Goal: Information Seeking & Learning: Learn about a topic

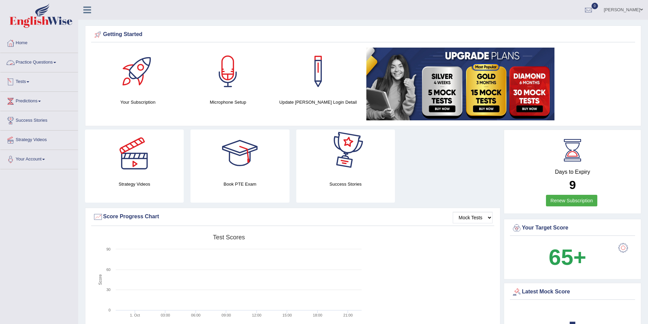
click at [56, 62] on span at bounding box center [54, 62] width 3 height 1
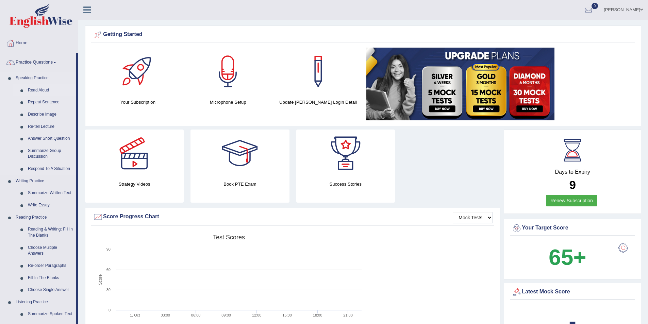
click at [37, 90] on link "Read Aloud" at bounding box center [50, 90] width 51 height 12
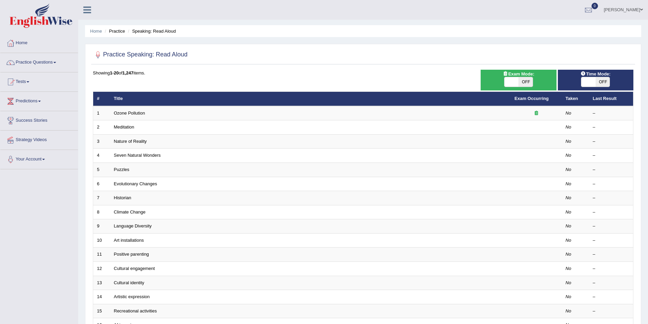
click at [526, 82] on span "OFF" at bounding box center [525, 82] width 14 height 10
checkbox input "true"
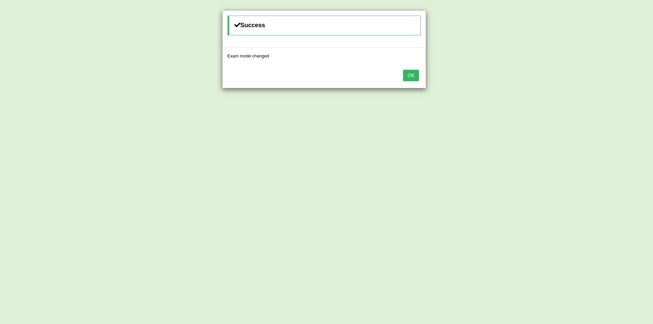
click at [412, 76] on button "OK" at bounding box center [411, 76] width 16 height 12
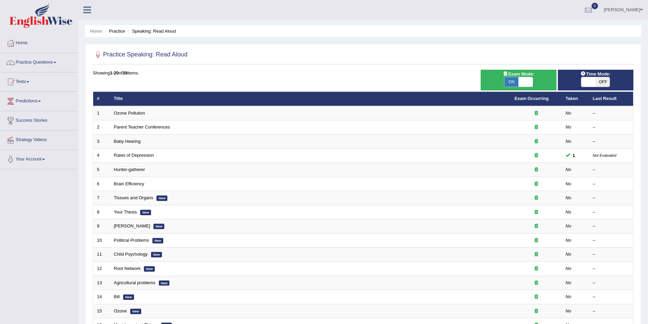
click at [603, 81] on span "OFF" at bounding box center [603, 82] width 14 height 10
checkbox input "true"
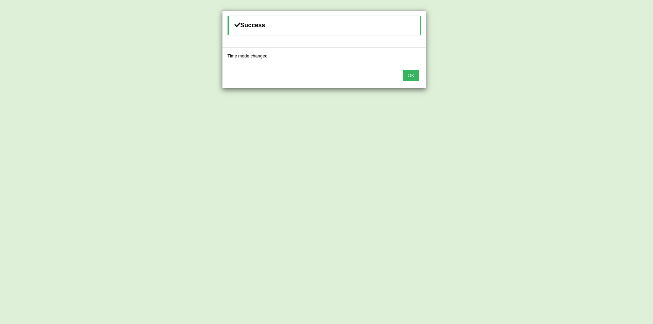
click at [415, 75] on button "OK" at bounding box center [411, 76] width 16 height 12
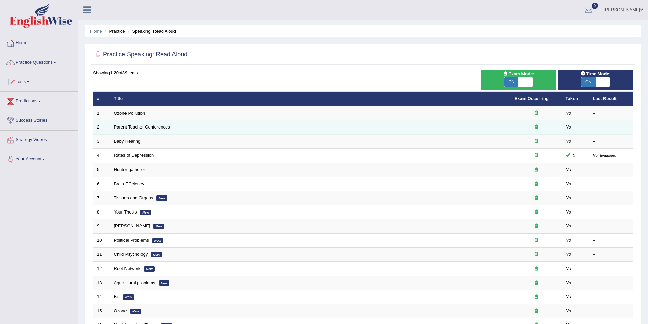
click at [136, 127] on link "Parent Teacher Conferences" at bounding box center [142, 127] width 56 height 5
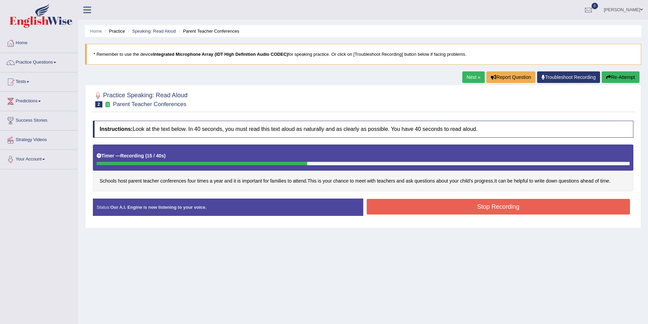
click at [501, 205] on button "Stop Recording" at bounding box center [499, 207] width 264 height 16
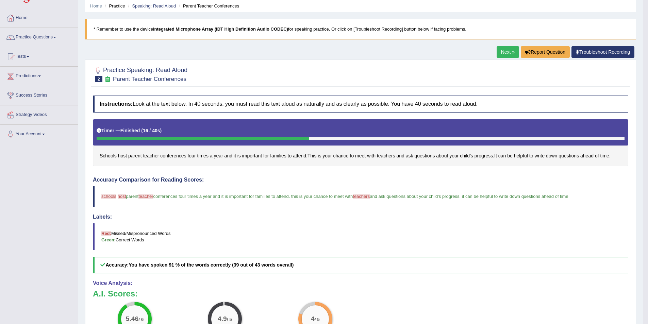
scroll to position [68, 0]
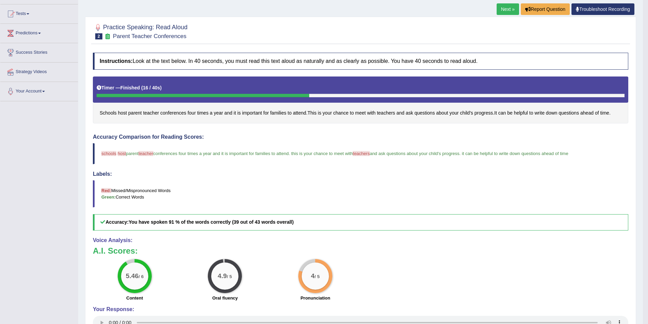
click at [507, 9] on link "Next »" at bounding box center [508, 9] width 22 height 12
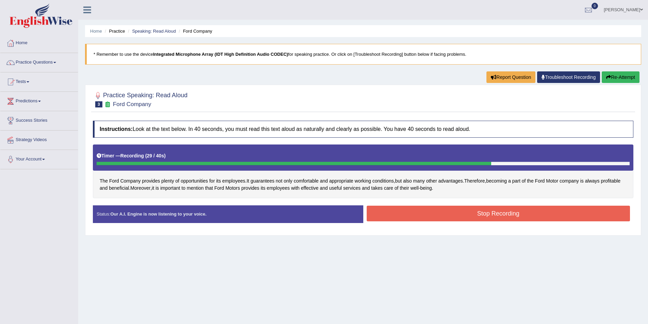
click at [505, 213] on button "Stop Recording" at bounding box center [499, 214] width 264 height 16
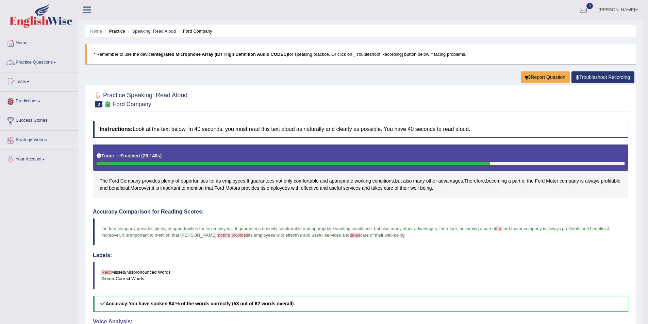
click at [58, 62] on link "Practice Questions" at bounding box center [39, 61] width 78 height 17
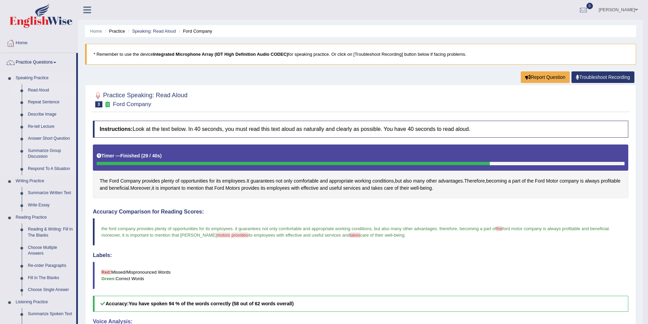
click at [40, 88] on link "Read Aloud" at bounding box center [50, 90] width 51 height 12
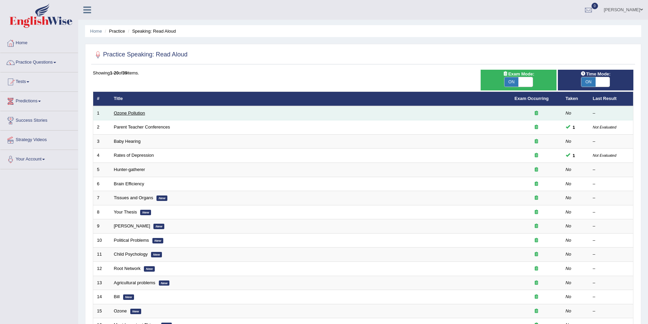
click at [126, 113] on link "Ozone Pollution" at bounding box center [129, 113] width 31 height 5
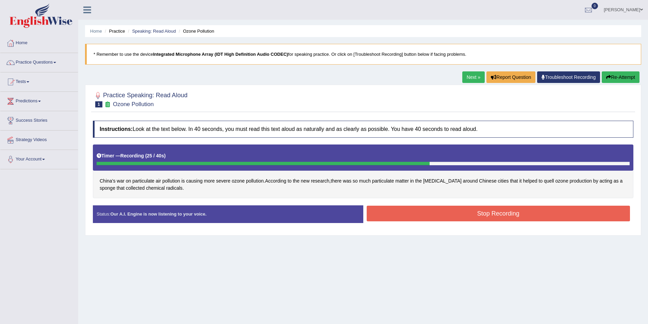
click at [464, 222] on div "Stop Recording" at bounding box center [498, 214] width 270 height 17
click at [471, 216] on button "Stop Recording" at bounding box center [499, 214] width 264 height 16
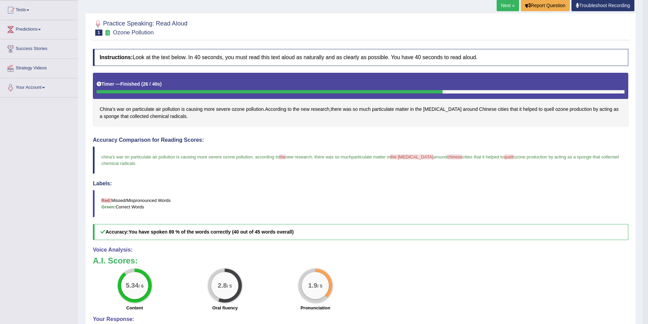
scroll to position [34, 0]
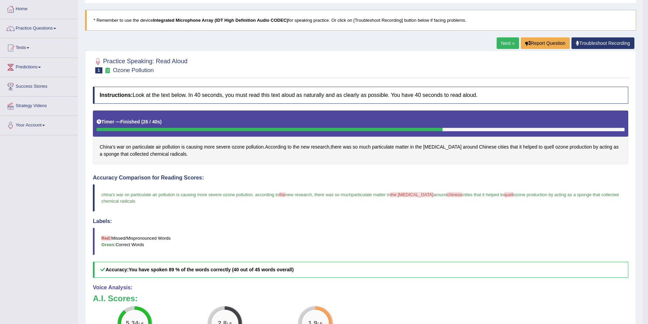
click at [504, 44] on link "Next »" at bounding box center [508, 43] width 22 height 12
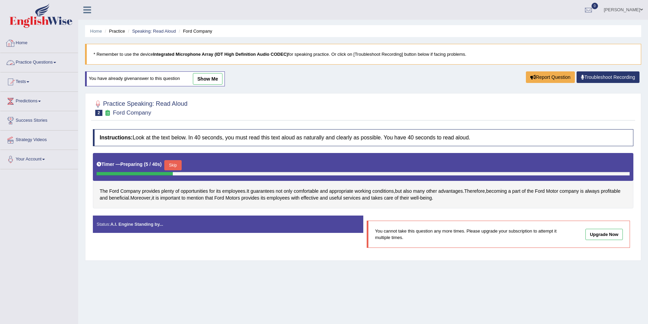
click at [59, 63] on link "Practice Questions" at bounding box center [39, 61] width 78 height 17
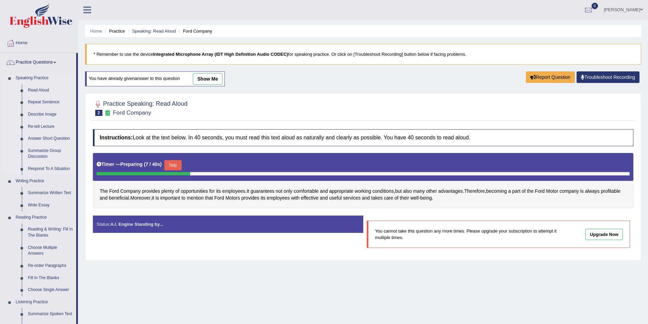
click at [40, 89] on link "Read Aloud" at bounding box center [50, 90] width 51 height 12
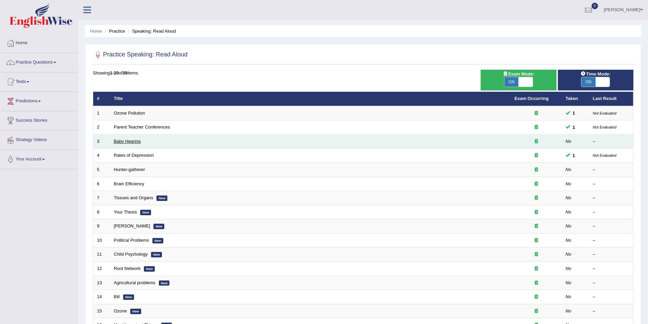
click at [123, 140] on link "Baby Hearing" at bounding box center [127, 141] width 27 height 5
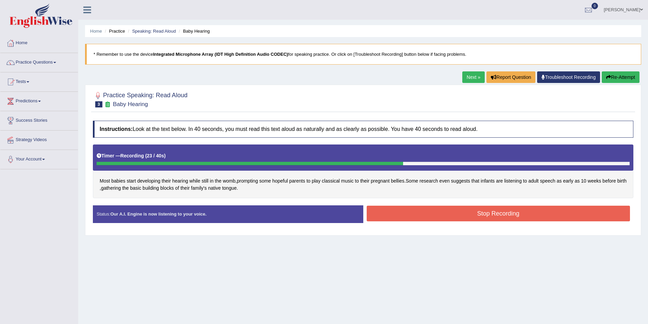
click at [533, 217] on button "Stop Recording" at bounding box center [499, 214] width 264 height 16
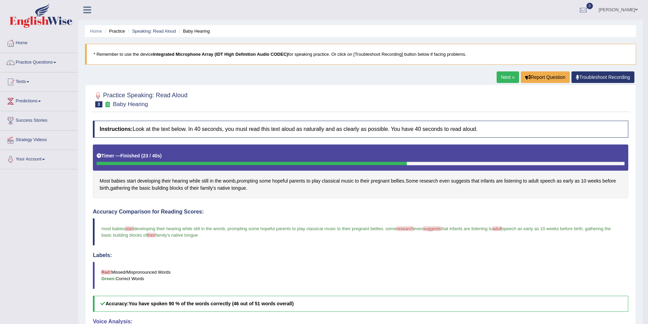
click at [56, 63] on span at bounding box center [54, 62] width 3 height 1
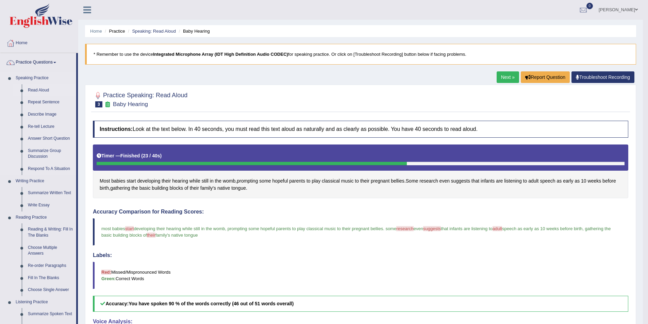
click at [38, 88] on link "Read Aloud" at bounding box center [50, 90] width 51 height 12
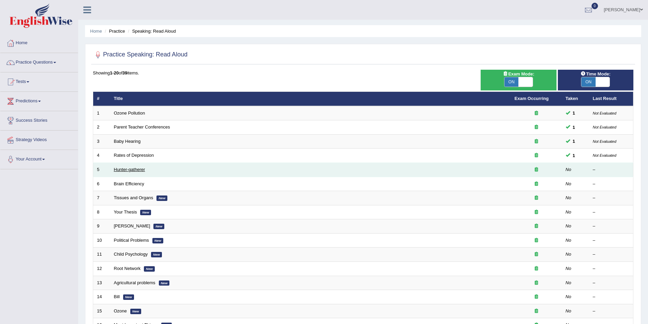
click at [127, 170] on link "Hunter-gatherer" at bounding box center [129, 169] width 31 height 5
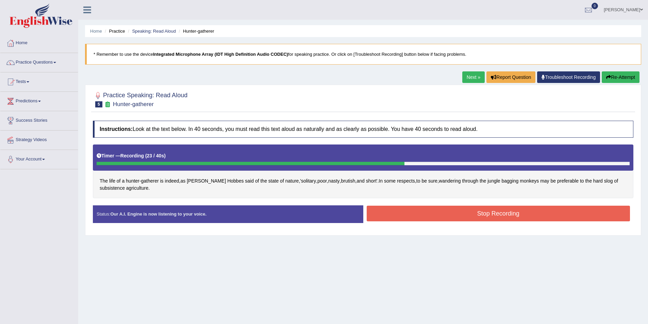
click at [432, 218] on button "Stop Recording" at bounding box center [499, 214] width 264 height 16
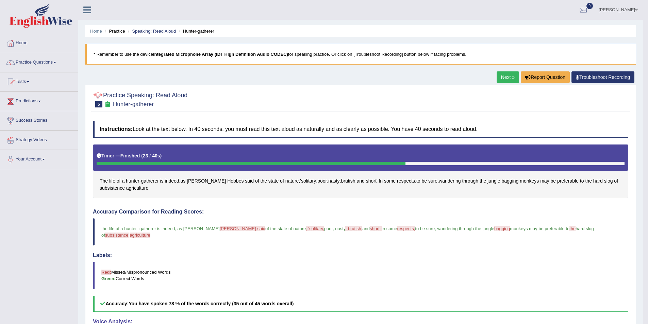
click at [99, 93] on div at bounding box center [98, 95] width 10 height 10
click at [98, 96] on div at bounding box center [98, 95] width 10 height 10
click at [59, 62] on link "Practice Questions" at bounding box center [39, 61] width 78 height 17
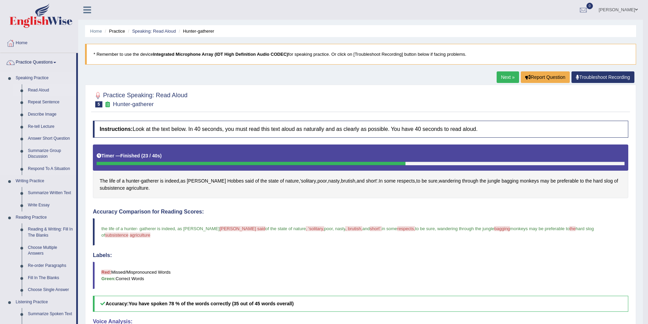
click at [39, 90] on link "Read Aloud" at bounding box center [50, 90] width 51 height 12
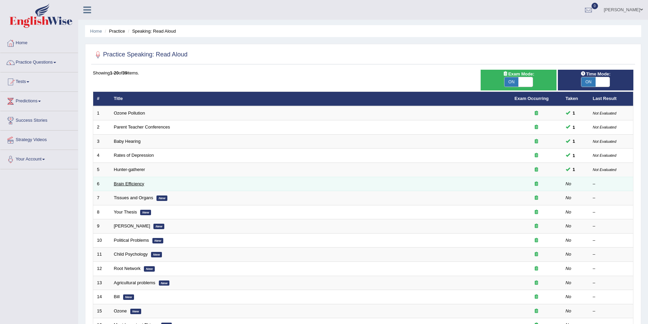
click at [122, 183] on link "Brain Efficiency" at bounding box center [129, 183] width 30 height 5
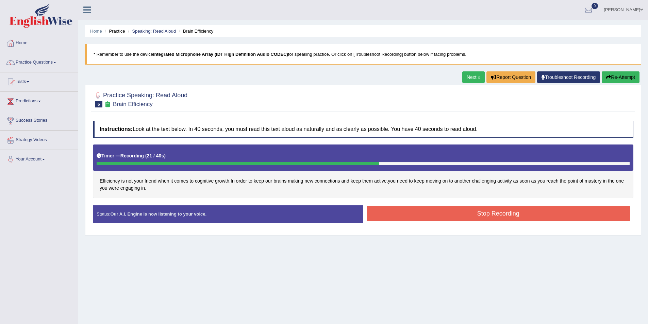
click at [448, 217] on button "Stop Recording" at bounding box center [499, 214] width 264 height 16
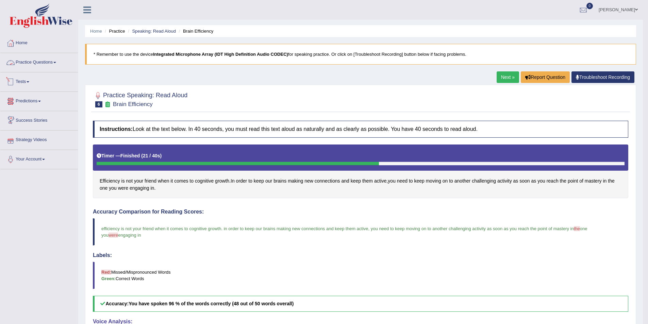
click at [56, 63] on span at bounding box center [54, 62] width 3 height 1
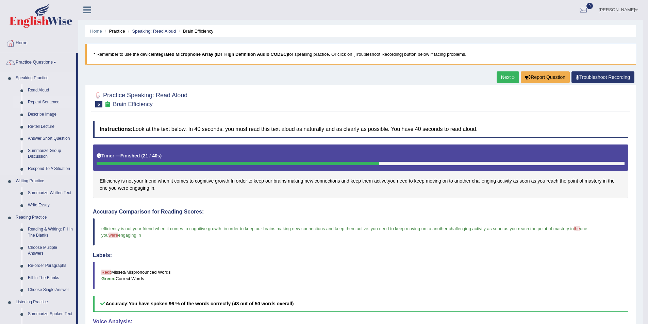
click at [42, 102] on link "Repeat Sentence" at bounding box center [50, 102] width 51 height 12
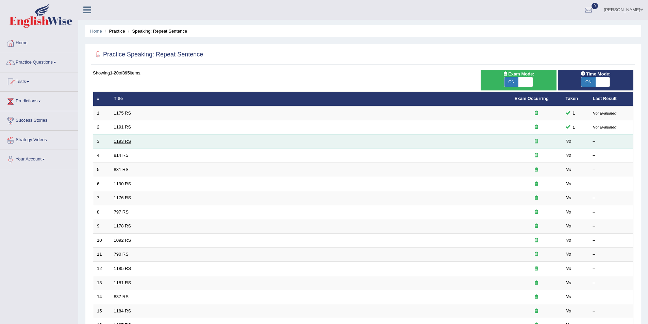
click at [115, 139] on link "1193 RS" at bounding box center [122, 141] width 17 height 5
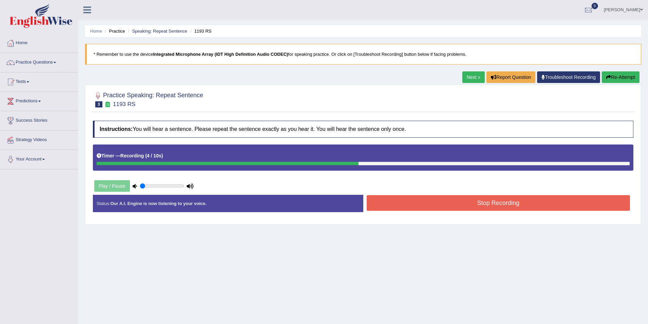
click at [501, 204] on button "Stop Recording" at bounding box center [499, 203] width 264 height 16
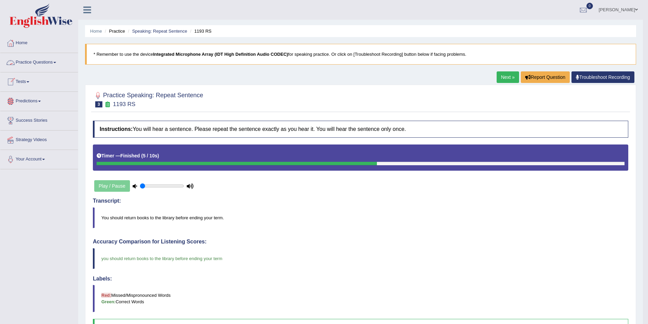
click at [55, 62] on link "Practice Questions" at bounding box center [39, 61] width 78 height 17
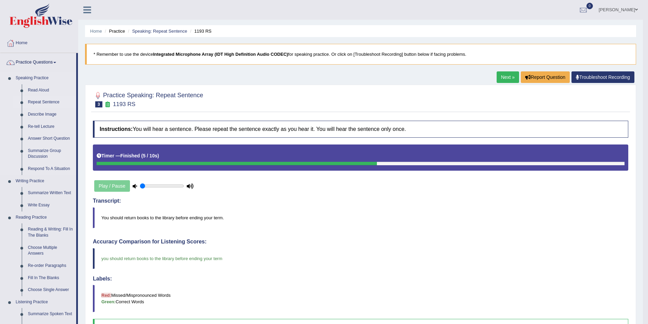
click at [39, 101] on link "Repeat Sentence" at bounding box center [50, 102] width 51 height 12
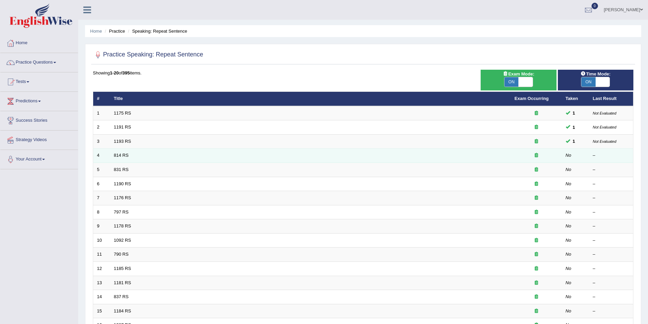
click at [120, 152] on td "814 RS" at bounding box center [310, 156] width 401 height 14
click at [118, 154] on link "814 RS" at bounding box center [121, 155] width 15 height 5
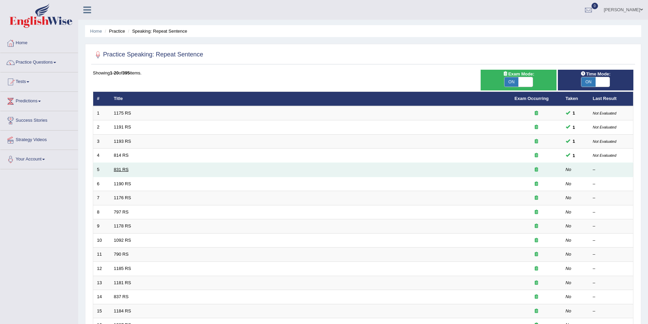
click at [122, 170] on link "831 RS" at bounding box center [121, 169] width 15 height 5
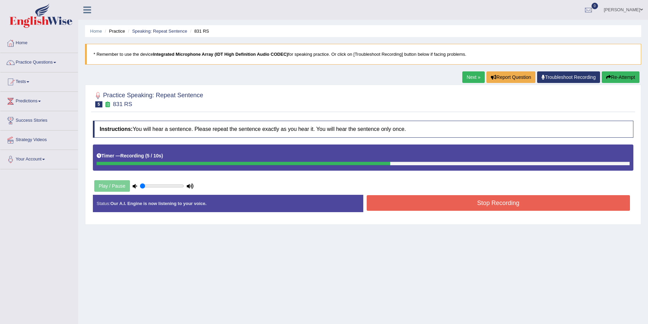
click at [510, 201] on button "Stop Recording" at bounding box center [499, 203] width 264 height 16
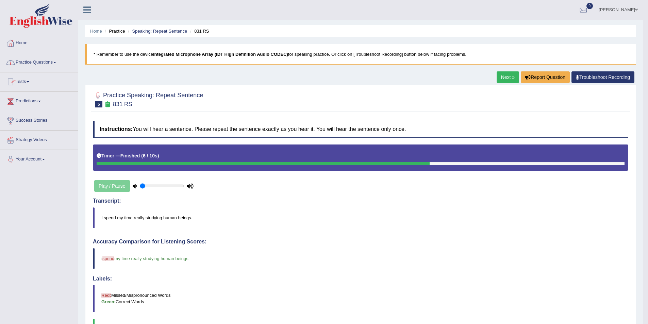
click at [55, 62] on link "Practice Questions" at bounding box center [39, 61] width 78 height 17
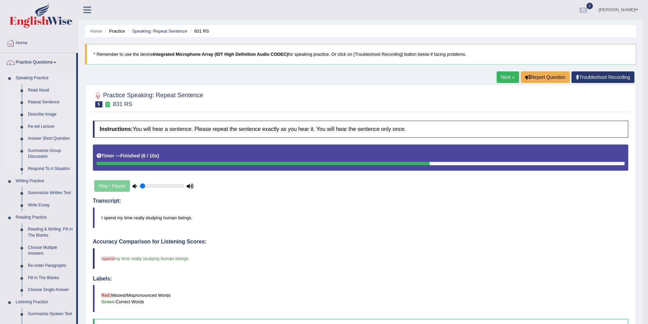
click at [44, 101] on link "Repeat Sentence" at bounding box center [50, 102] width 51 height 12
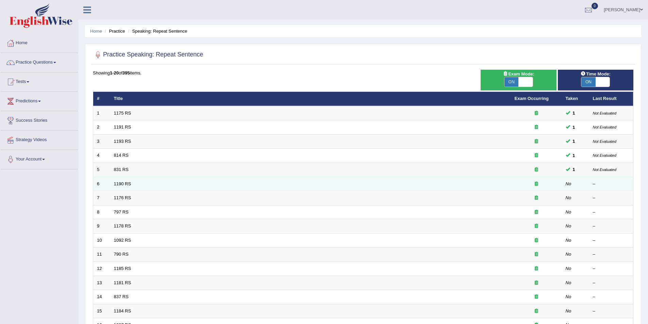
click at [123, 181] on td "1190 RS" at bounding box center [310, 184] width 401 height 14
click at [120, 184] on link "1190 RS" at bounding box center [122, 183] width 17 height 5
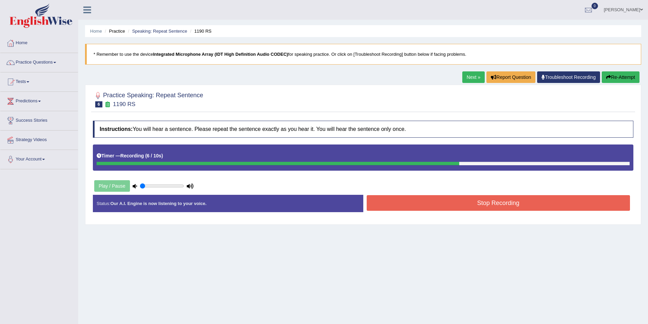
click at [499, 203] on button "Stop Recording" at bounding box center [499, 203] width 264 height 16
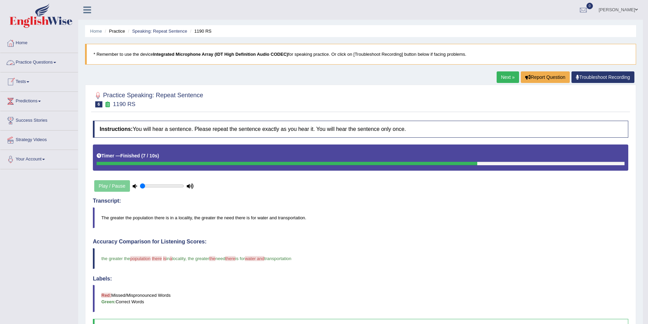
click at [57, 63] on link "Practice Questions" at bounding box center [39, 61] width 78 height 17
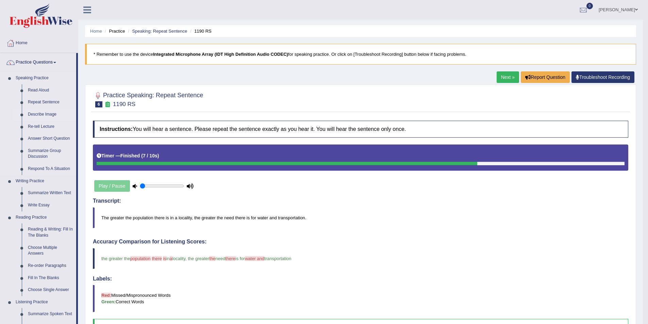
click at [47, 113] on link "Describe Image" at bounding box center [50, 115] width 51 height 12
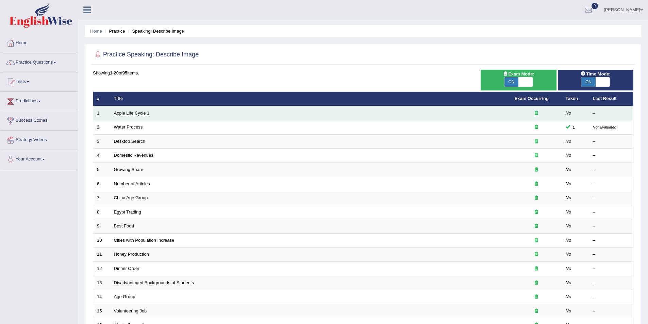
click at [131, 112] on link "Apple Life Cycle 1" at bounding box center [132, 113] width 36 height 5
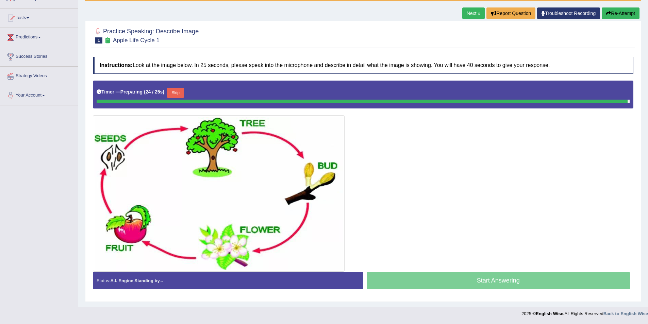
scroll to position [63, 0]
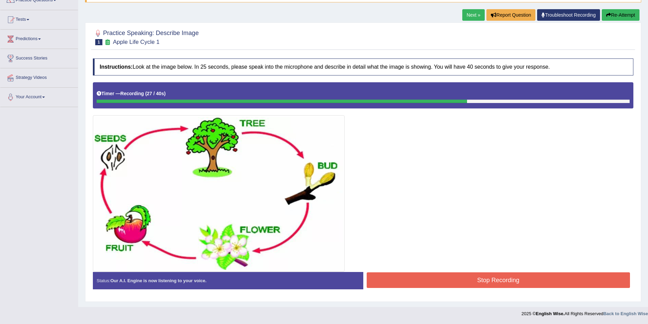
click at [516, 279] on button "Stop Recording" at bounding box center [499, 280] width 264 height 16
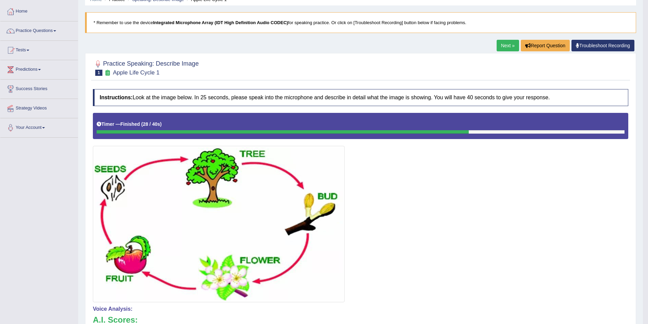
scroll to position [29, 0]
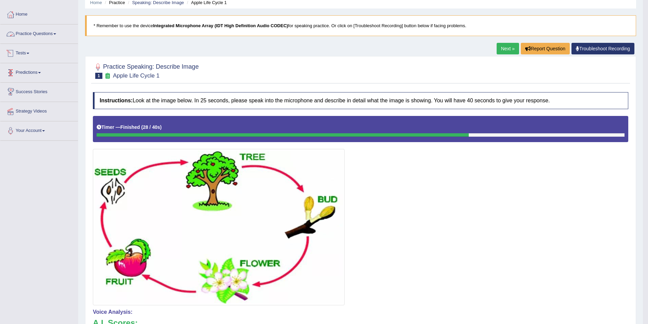
click at [58, 32] on link "Practice Questions" at bounding box center [39, 32] width 78 height 17
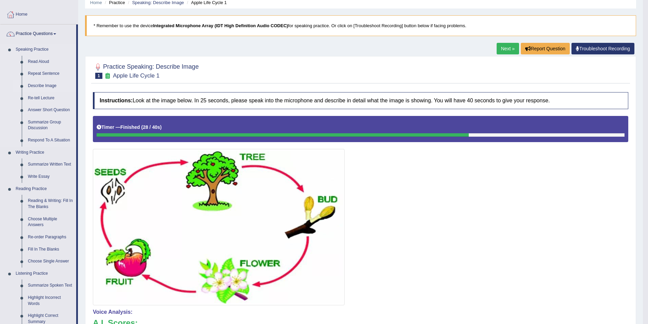
click at [43, 82] on link "Describe Image" at bounding box center [50, 86] width 51 height 12
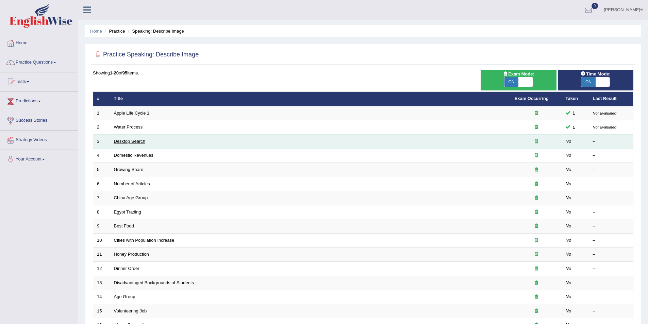
click at [131, 140] on link "Desktop Search" at bounding box center [130, 141] width 32 height 5
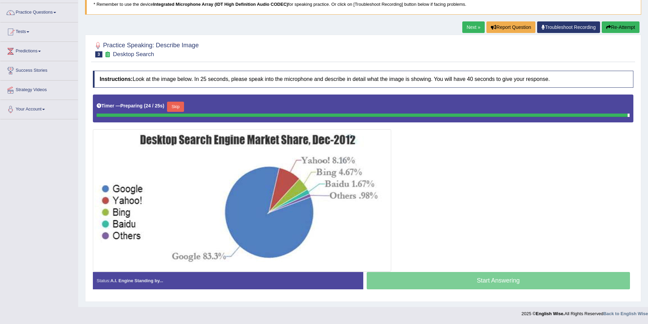
scroll to position [49, 0]
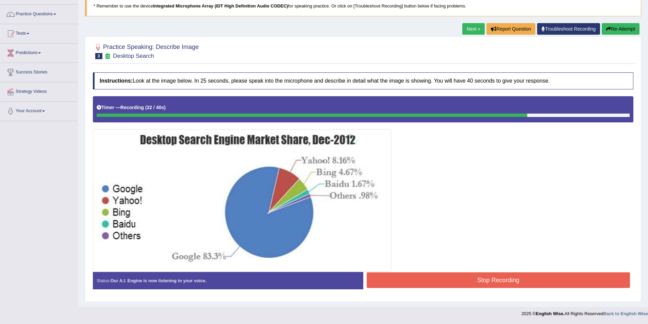
click at [502, 283] on button "Stop Recording" at bounding box center [499, 280] width 264 height 16
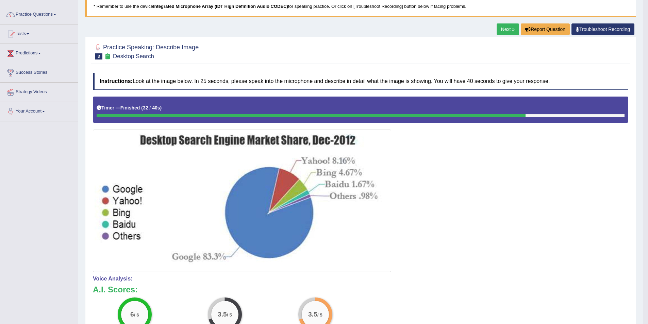
scroll to position [15, 0]
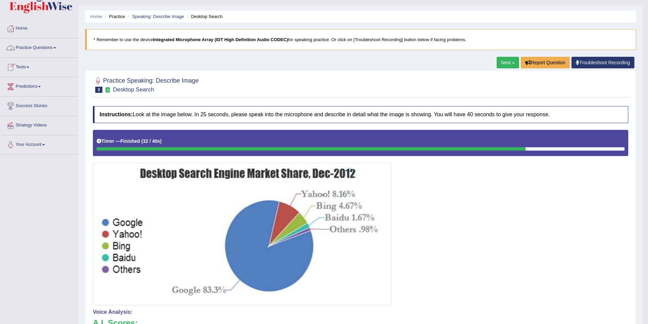
click at [57, 46] on link "Practice Questions" at bounding box center [39, 46] width 78 height 17
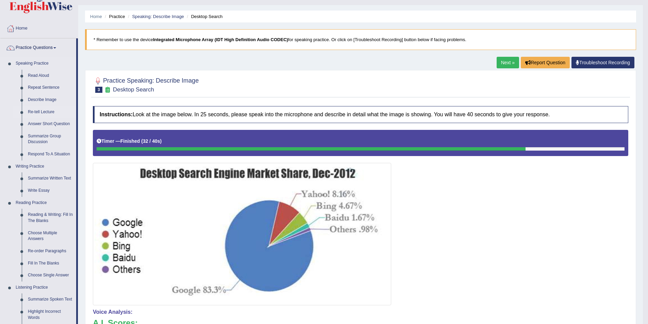
click at [42, 111] on link "Re-tell Lecture" at bounding box center [50, 112] width 51 height 12
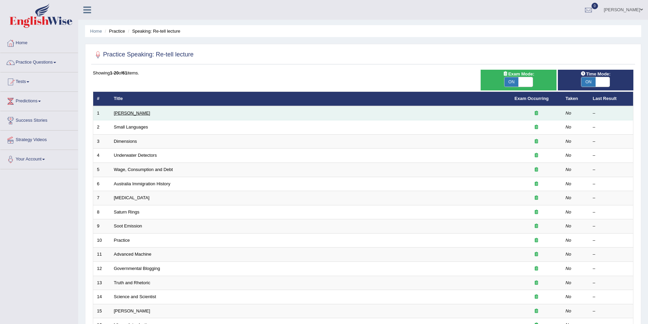
click at [131, 111] on link "[PERSON_NAME]" at bounding box center [132, 113] width 36 height 5
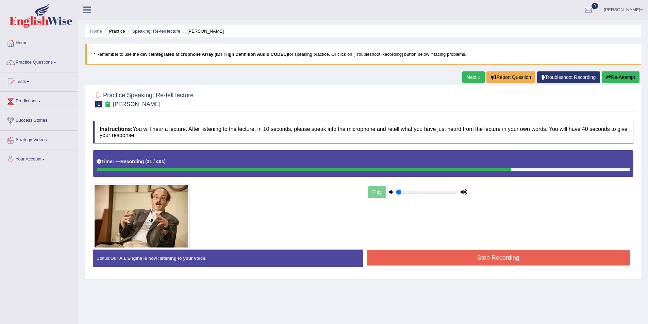
click at [476, 262] on button "Stop Recording" at bounding box center [499, 258] width 264 height 16
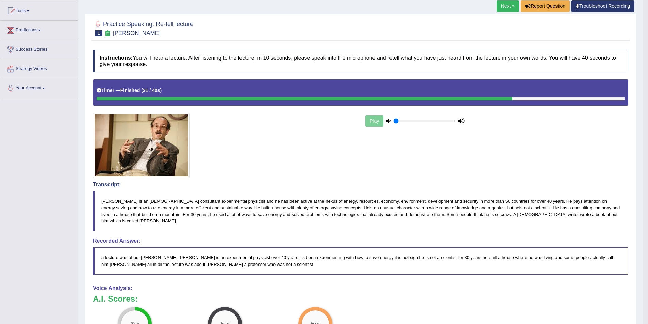
scroll to position [68, 0]
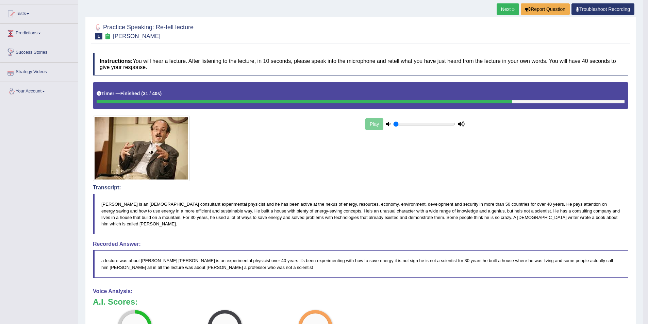
click at [43, 32] on link "Predictions" at bounding box center [39, 32] width 78 height 17
click at [43, 32] on link "Predictions" at bounding box center [38, 32] width 76 height 17
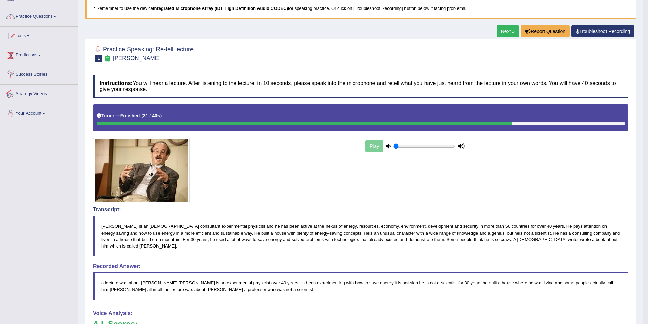
scroll to position [34, 0]
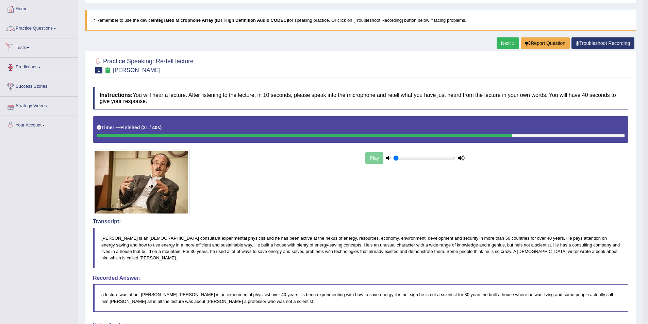
click at [56, 27] on link "Practice Questions" at bounding box center [39, 27] width 78 height 17
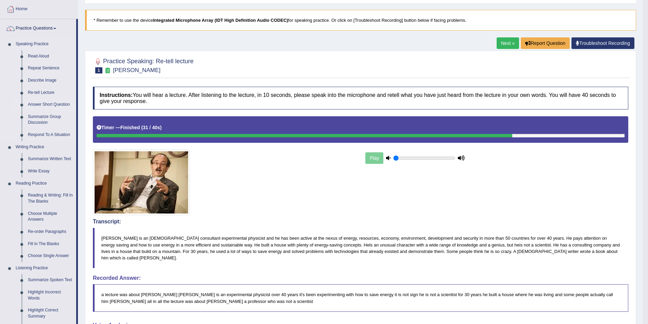
click at [48, 105] on link "Answer Short Question" at bounding box center [50, 105] width 51 height 12
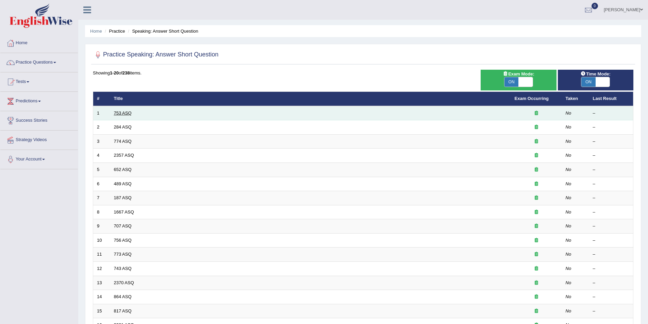
click at [123, 113] on link "753 ASQ" at bounding box center [123, 113] width 18 height 5
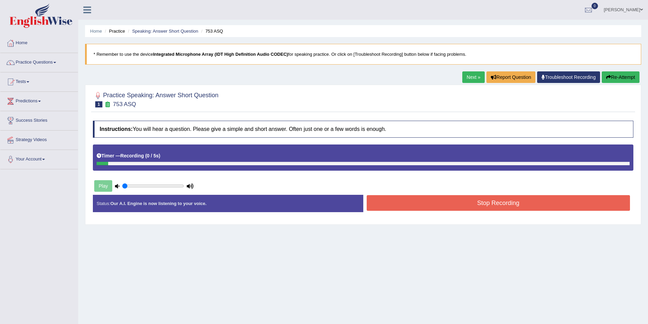
click at [485, 205] on button "Stop Recording" at bounding box center [499, 203] width 264 height 16
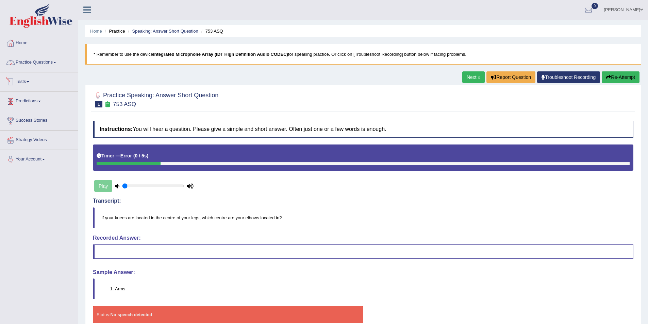
click at [57, 61] on link "Practice Questions" at bounding box center [39, 61] width 78 height 17
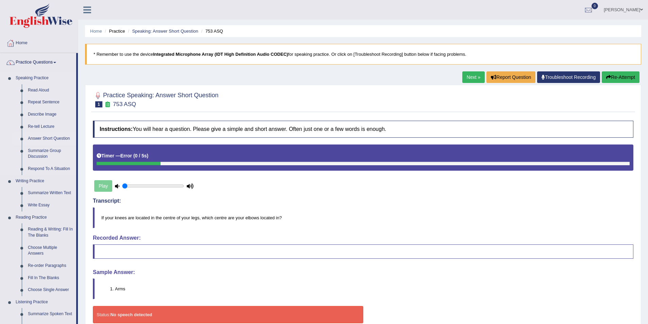
click at [50, 137] on link "Answer Short Question" at bounding box center [50, 139] width 51 height 12
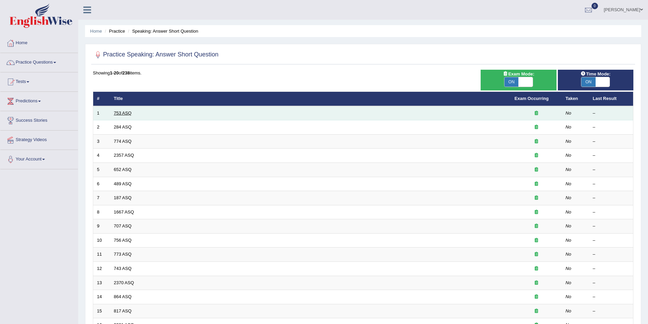
click at [121, 112] on link "753 ASQ" at bounding box center [123, 113] width 18 height 5
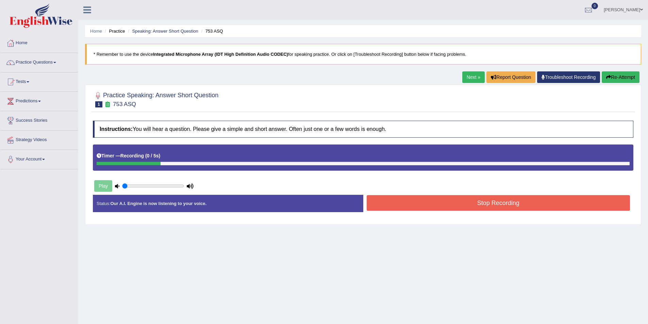
click at [437, 207] on button "Stop Recording" at bounding box center [499, 203] width 264 height 16
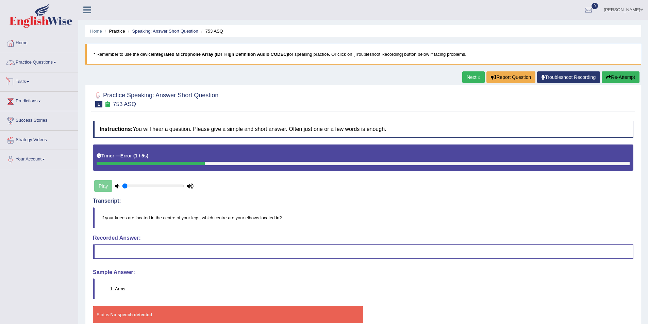
click at [56, 61] on link "Practice Questions" at bounding box center [39, 61] width 78 height 17
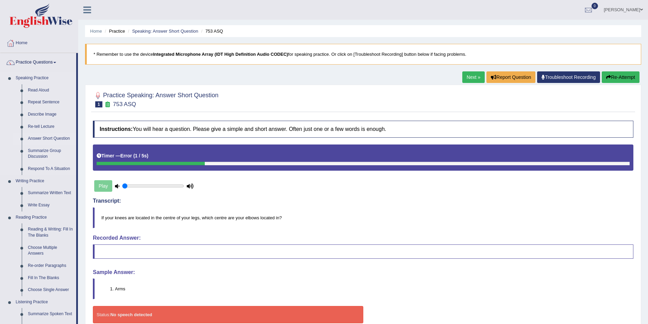
click at [42, 138] on link "Answer Short Question" at bounding box center [50, 139] width 51 height 12
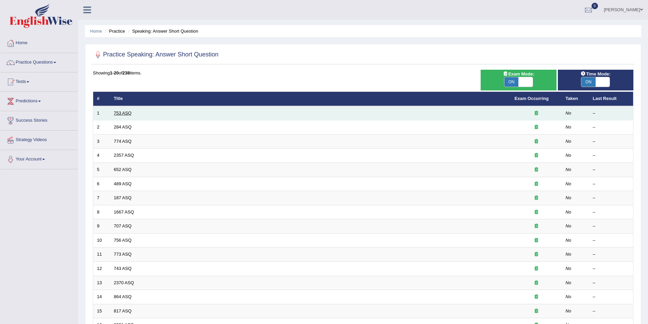
click at [124, 115] on link "753 ASQ" at bounding box center [123, 113] width 18 height 5
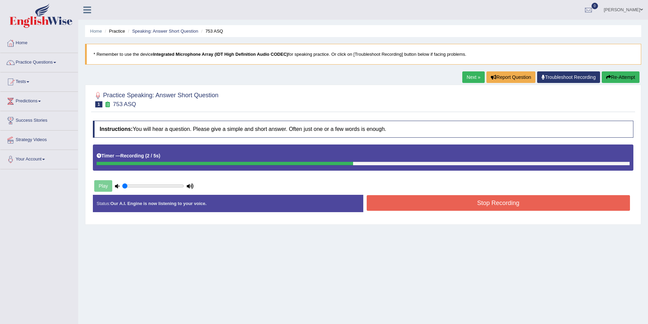
click at [453, 206] on button "Stop Recording" at bounding box center [499, 203] width 264 height 16
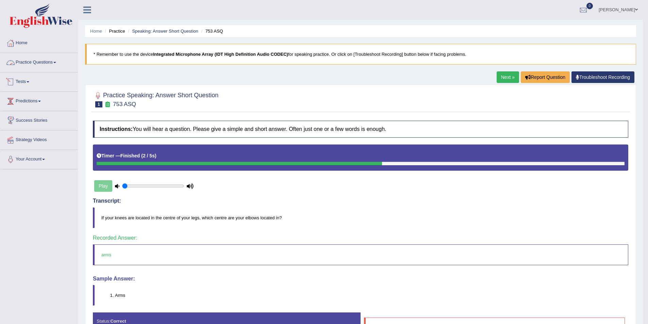
click at [57, 61] on link "Practice Questions" at bounding box center [39, 61] width 78 height 17
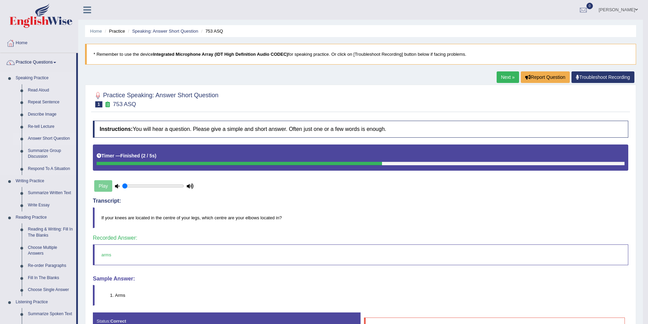
click at [42, 138] on link "Answer Short Question" at bounding box center [50, 139] width 51 height 12
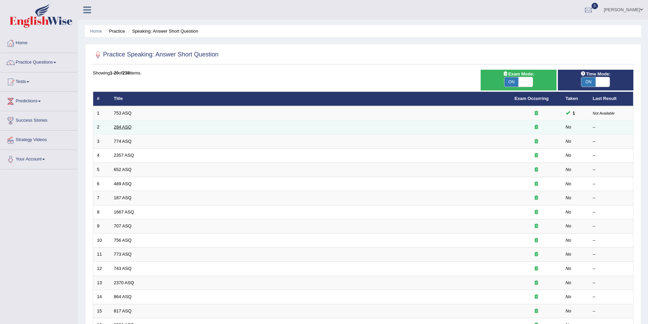
click at [126, 125] on link "284 ASQ" at bounding box center [123, 127] width 18 height 5
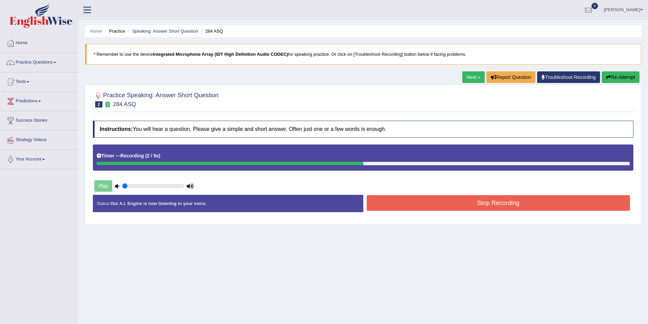
click at [491, 202] on button "Stop Recording" at bounding box center [499, 203] width 264 height 16
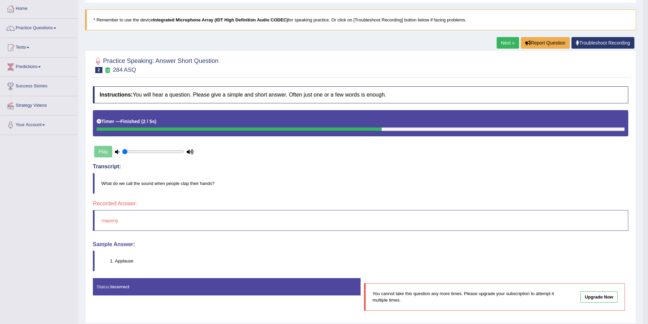
scroll to position [22, 0]
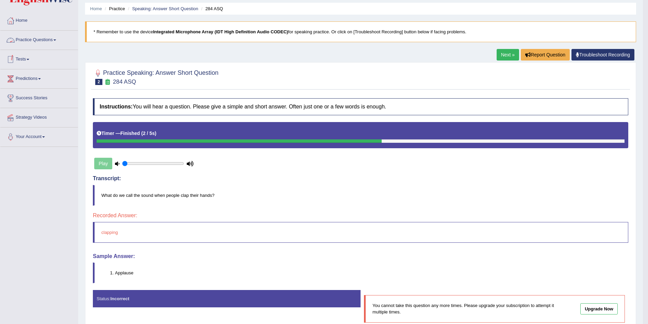
click at [56, 40] on span at bounding box center [54, 39] width 3 height 1
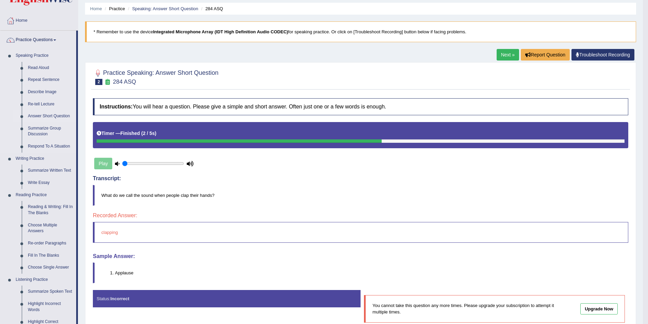
click at [55, 116] on link "Answer Short Question" at bounding box center [50, 116] width 51 height 12
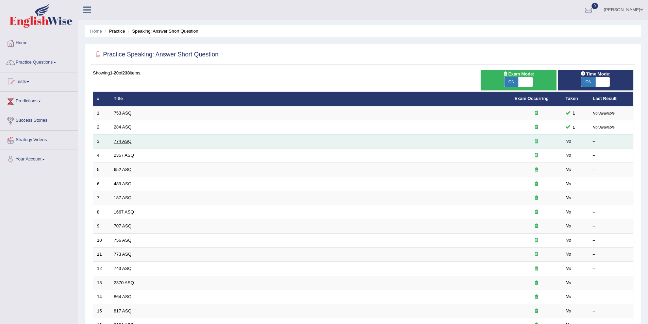
click at [117, 139] on link "774 ASQ" at bounding box center [123, 141] width 18 height 5
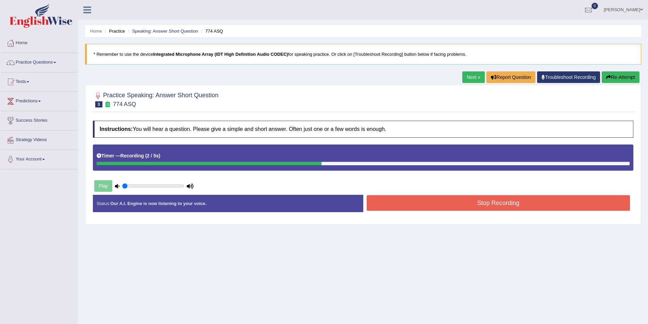
click at [485, 203] on button "Stop Recording" at bounding box center [499, 203] width 264 height 16
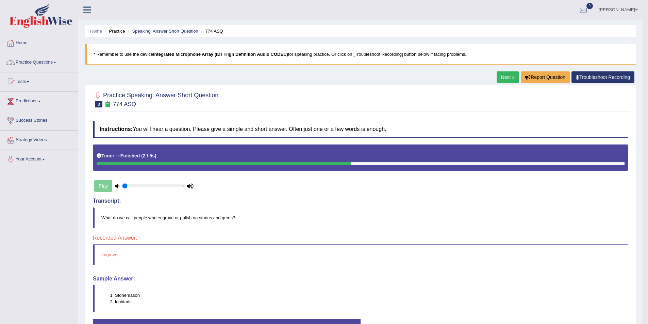
click at [56, 62] on link "Practice Questions" at bounding box center [39, 61] width 78 height 17
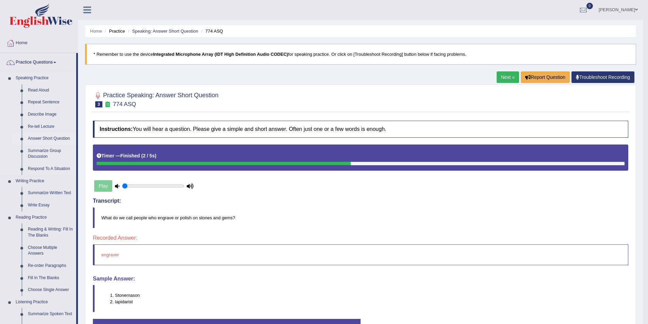
click at [46, 136] on link "Answer Short Question" at bounding box center [50, 139] width 51 height 12
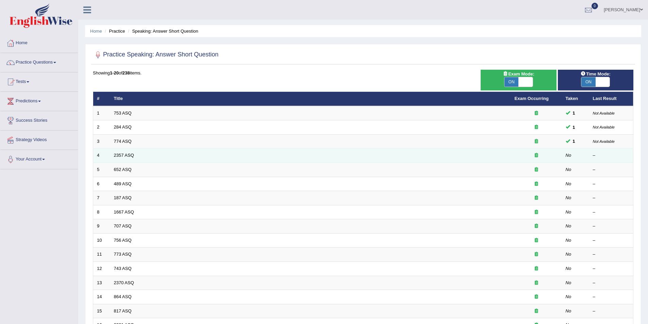
click at [536, 156] on icon at bounding box center [536, 155] width 3 height 4
click at [523, 155] on div at bounding box center [537, 155] width 44 height 6
click at [123, 152] on td "2357 ASQ" at bounding box center [310, 156] width 401 height 14
click at [117, 157] on link "2357 ASQ" at bounding box center [124, 155] width 20 height 5
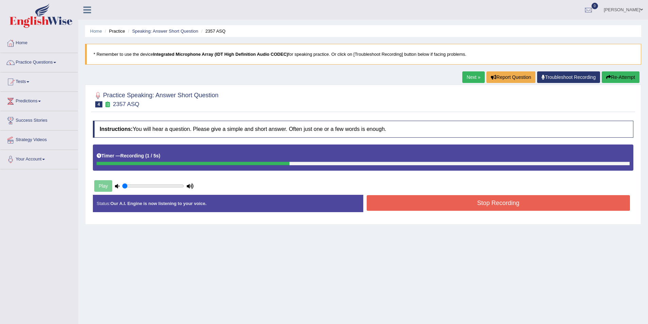
click at [502, 202] on button "Stop Recording" at bounding box center [499, 203] width 264 height 16
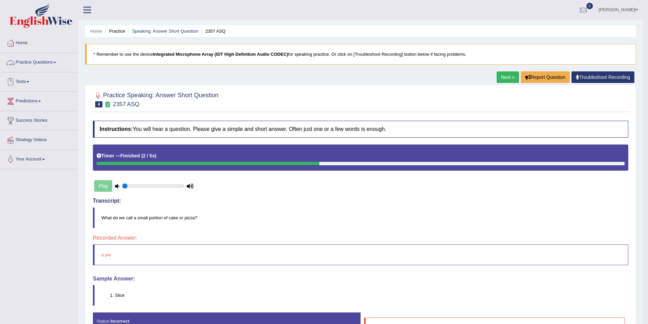
click at [55, 62] on link "Practice Questions" at bounding box center [39, 61] width 78 height 17
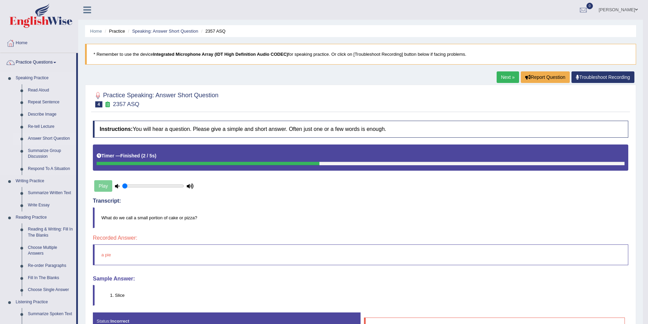
click at [45, 139] on link "Answer Short Question" at bounding box center [50, 139] width 51 height 12
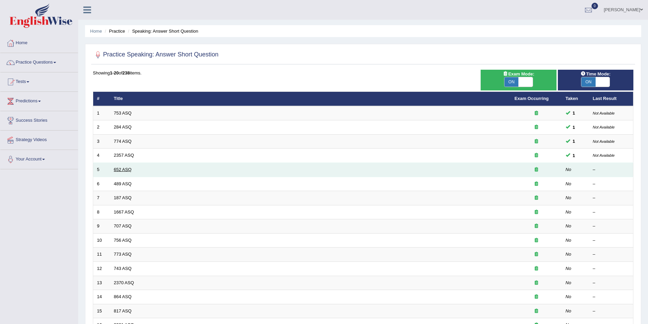
click at [118, 169] on link "652 ASQ" at bounding box center [123, 169] width 18 height 5
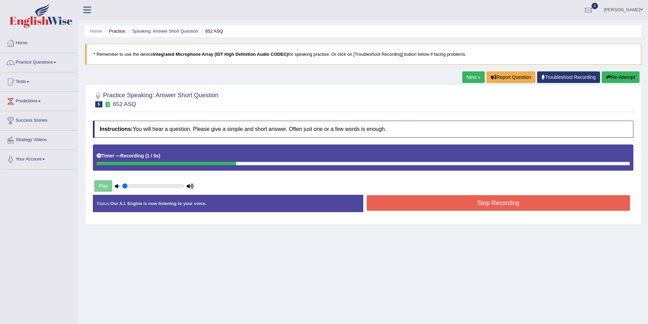
click at [491, 206] on button "Stop Recording" at bounding box center [499, 203] width 264 height 16
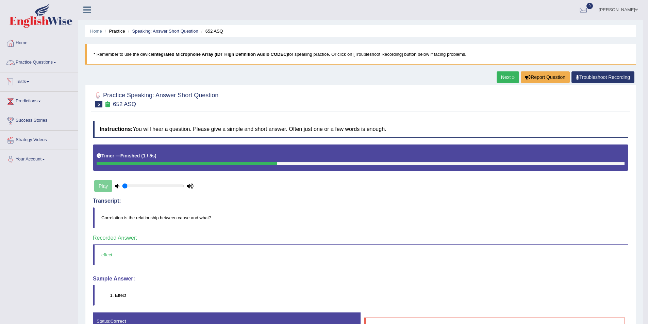
click at [61, 63] on link "Practice Questions" at bounding box center [39, 61] width 78 height 17
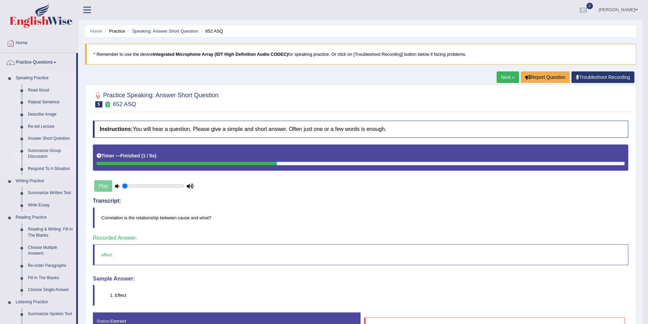
click at [38, 151] on link "Summarize Group Discussion" at bounding box center [50, 154] width 51 height 18
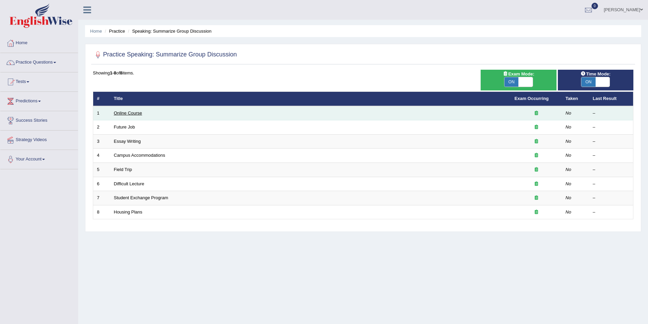
click at [122, 113] on link "Online Course" at bounding box center [128, 113] width 28 height 5
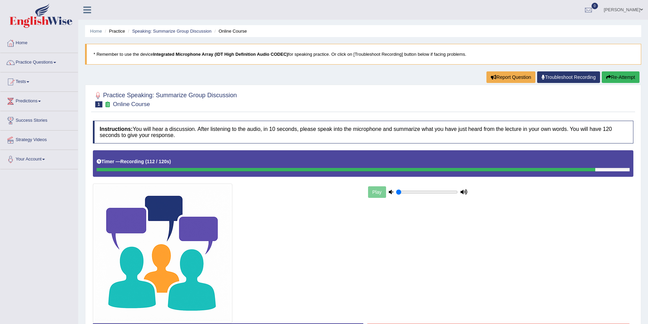
scroll to position [52, 0]
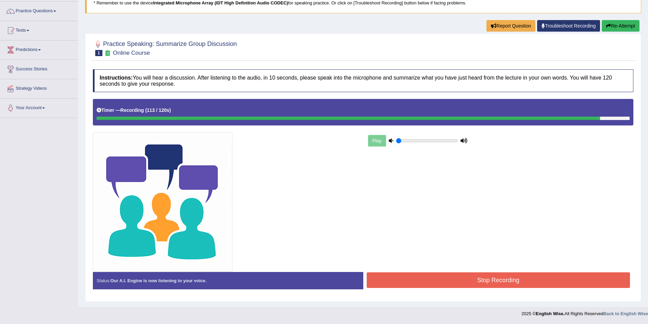
click at [549, 276] on button "Stop Recording" at bounding box center [499, 280] width 264 height 16
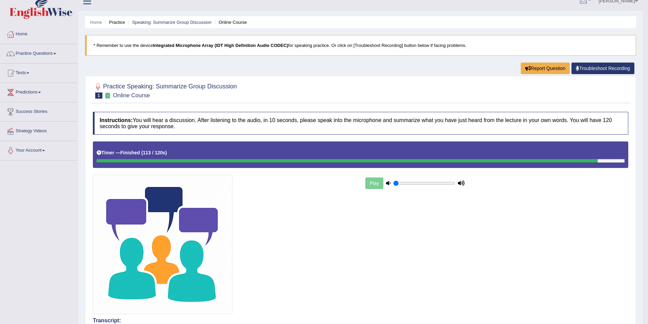
scroll to position [0, 0]
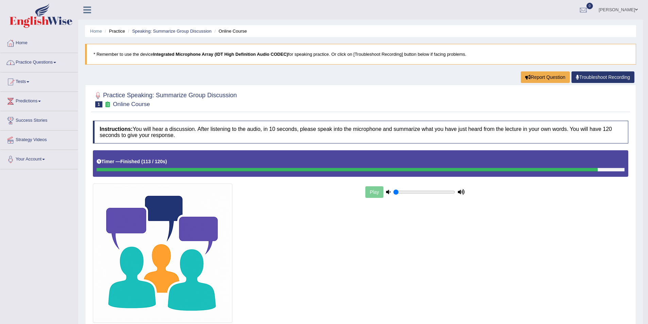
click at [57, 62] on link "Practice Questions" at bounding box center [39, 61] width 78 height 17
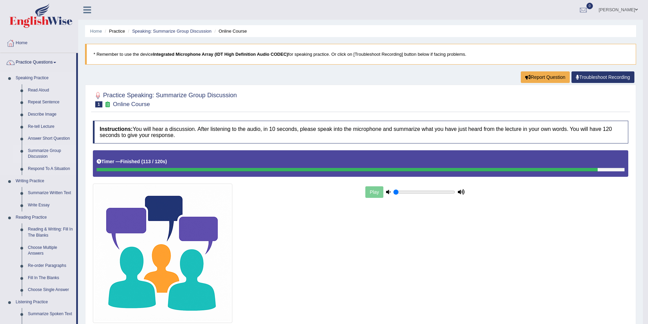
click at [37, 154] on link "Summarize Group Discussion" at bounding box center [50, 154] width 51 height 18
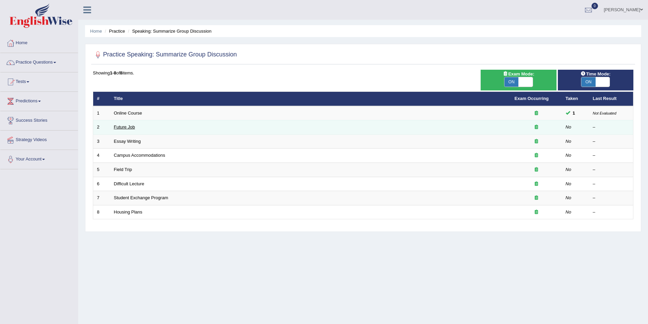
click at [124, 126] on link "Future Job" at bounding box center [124, 127] width 21 height 5
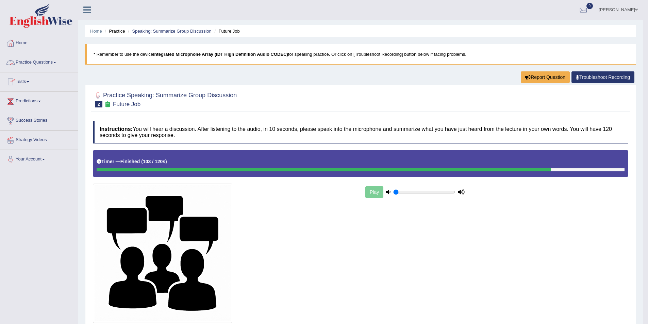
click at [57, 62] on link "Practice Questions" at bounding box center [39, 61] width 78 height 17
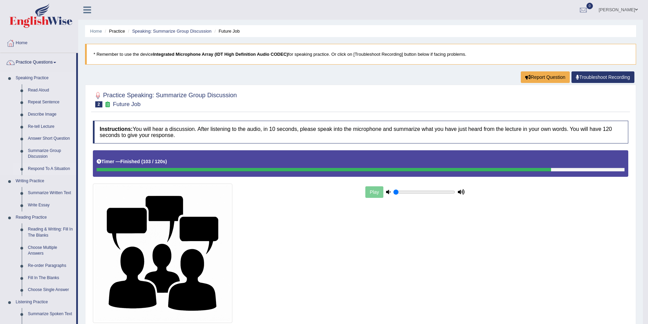
click at [44, 168] on link "Respond To A Situation" at bounding box center [50, 169] width 51 height 12
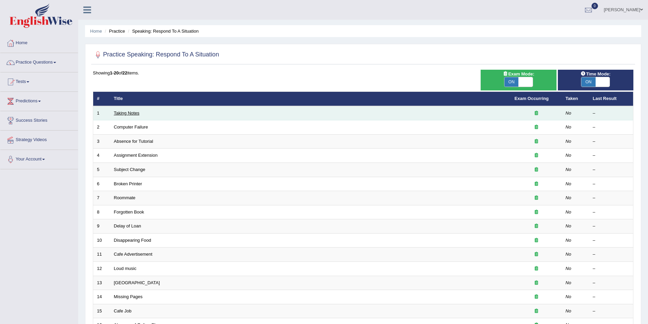
click at [127, 113] on link "Taking Notes" at bounding box center [127, 113] width 26 height 5
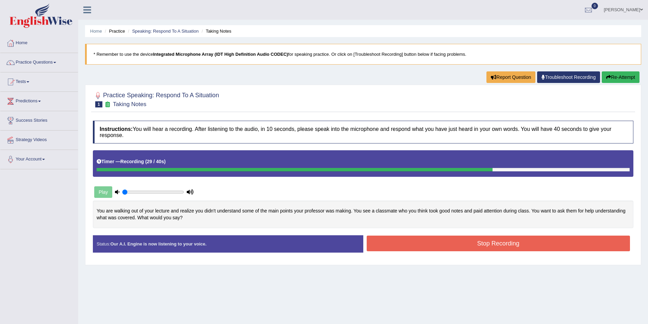
click at [498, 246] on button "Stop Recording" at bounding box center [499, 244] width 264 height 16
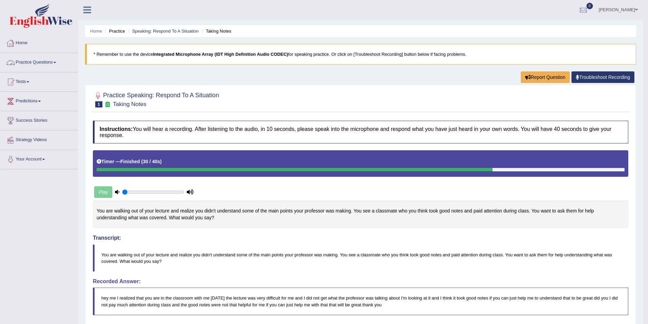
click at [60, 61] on link "Practice Questions" at bounding box center [39, 61] width 78 height 17
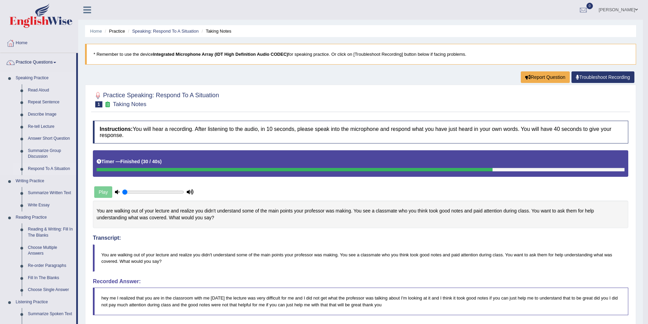
click at [54, 169] on link "Respond To A Situation" at bounding box center [50, 169] width 51 height 12
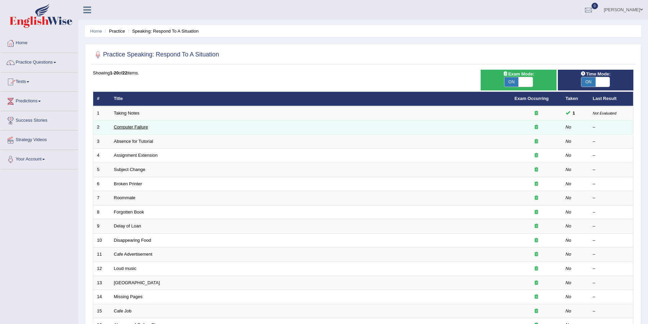
click at [130, 127] on link "Computer Failure" at bounding box center [131, 127] width 34 height 5
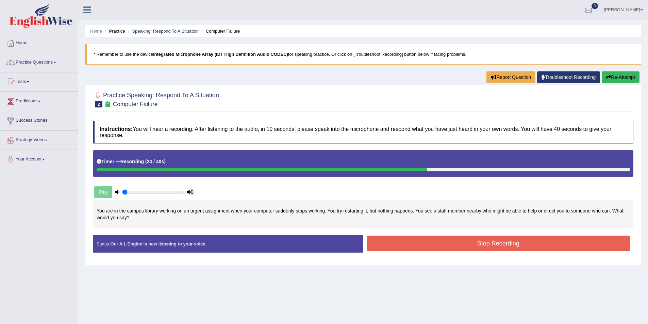
click at [486, 241] on button "Stop Recording" at bounding box center [499, 244] width 264 height 16
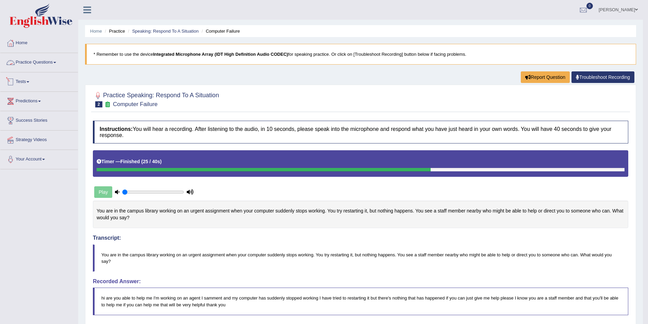
click at [57, 64] on link "Practice Questions" at bounding box center [39, 61] width 78 height 17
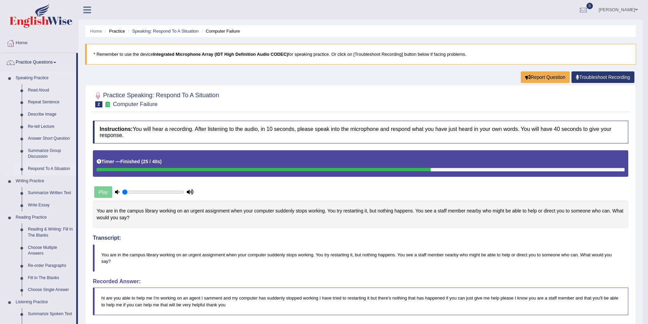
click at [48, 167] on link "Respond To A Situation" at bounding box center [50, 169] width 51 height 12
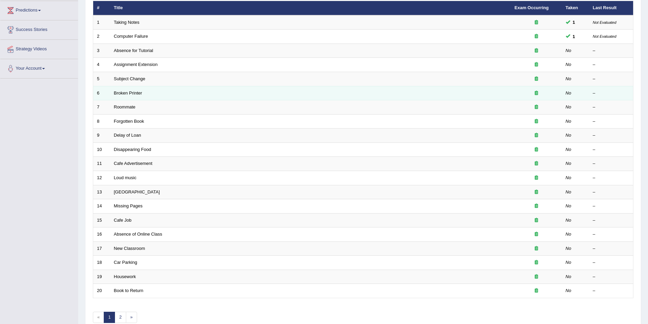
scroll to position [58, 0]
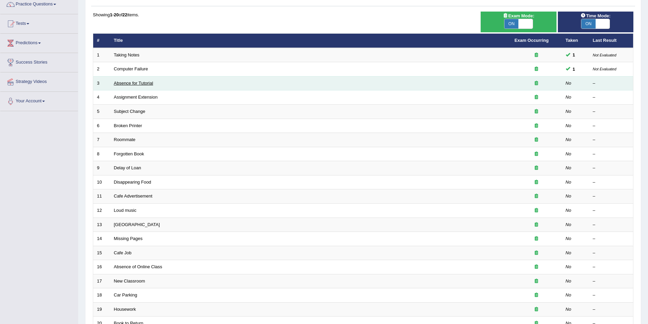
click at [129, 83] on link "Absence for Tutorial" at bounding box center [133, 83] width 39 height 5
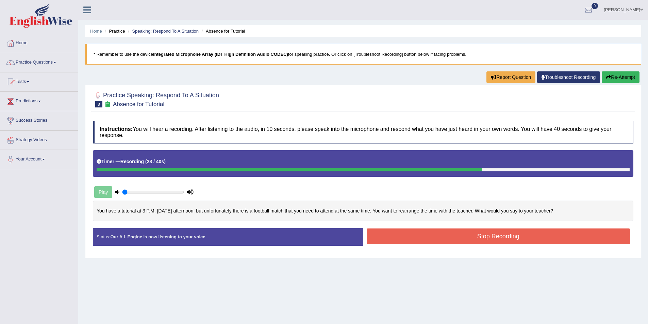
click at [502, 237] on button "Stop Recording" at bounding box center [499, 237] width 264 height 16
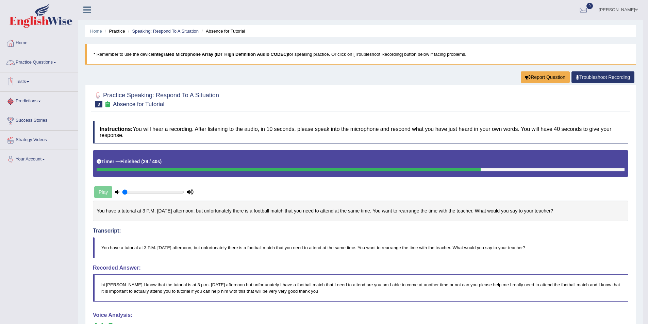
click at [57, 64] on link "Practice Questions" at bounding box center [39, 61] width 78 height 17
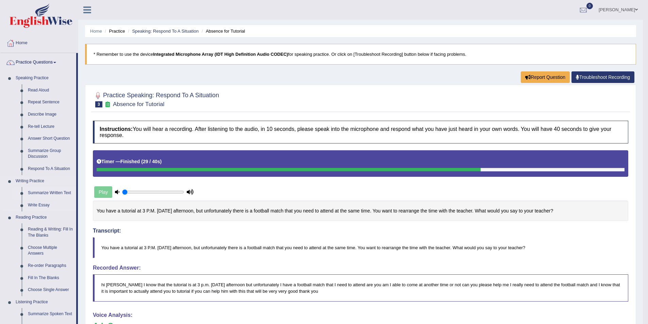
click at [57, 194] on link "Summarize Written Text" at bounding box center [50, 193] width 51 height 12
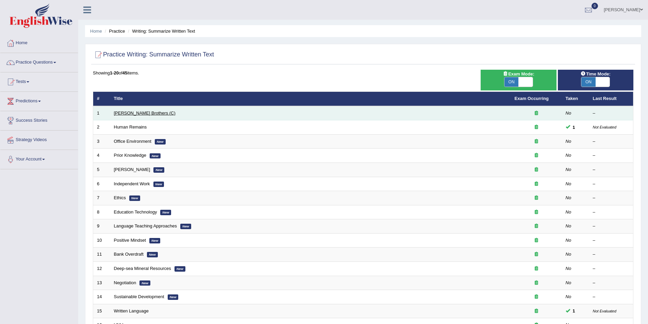
click at [127, 114] on link "[PERSON_NAME] Brothers (C)" at bounding box center [145, 113] width 62 height 5
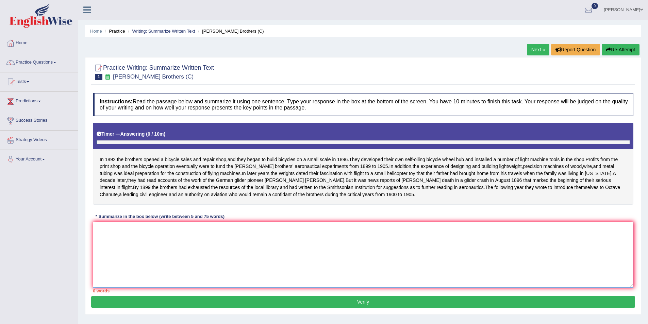
click at [159, 259] on textarea at bounding box center [363, 255] width 541 height 66
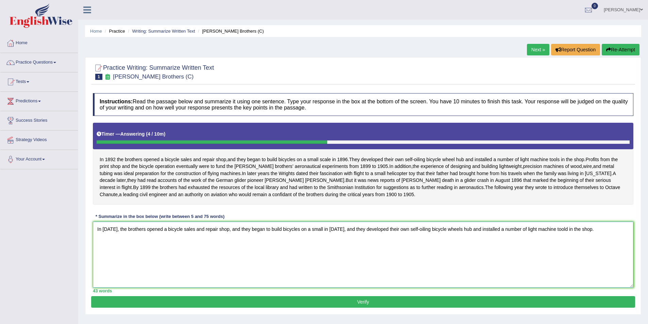
type textarea "In [DATE], the brothers opened a bicycle sales and repair shop, and they began …"
click at [383, 308] on button "Verify" at bounding box center [363, 302] width 544 height 12
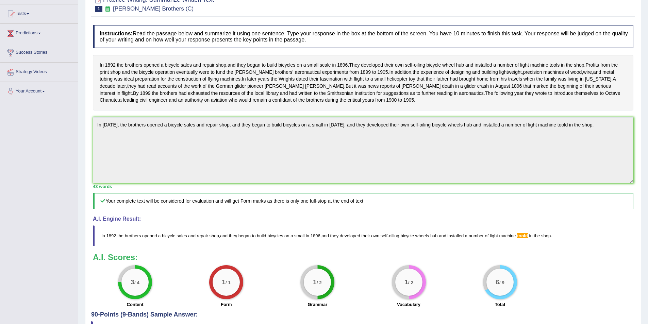
scroll to position [34, 0]
